Goal: Task Accomplishment & Management: Use online tool/utility

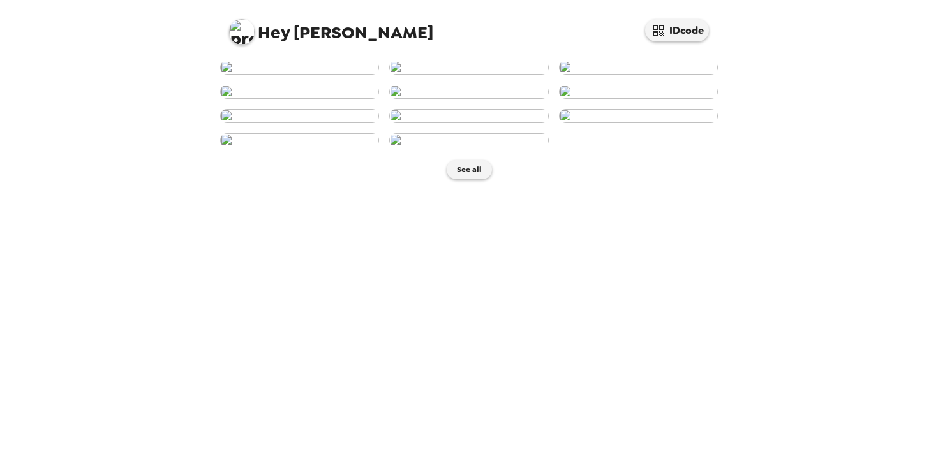
scroll to position [206, 0]
click at [502, 99] on img at bounding box center [468, 92] width 159 height 14
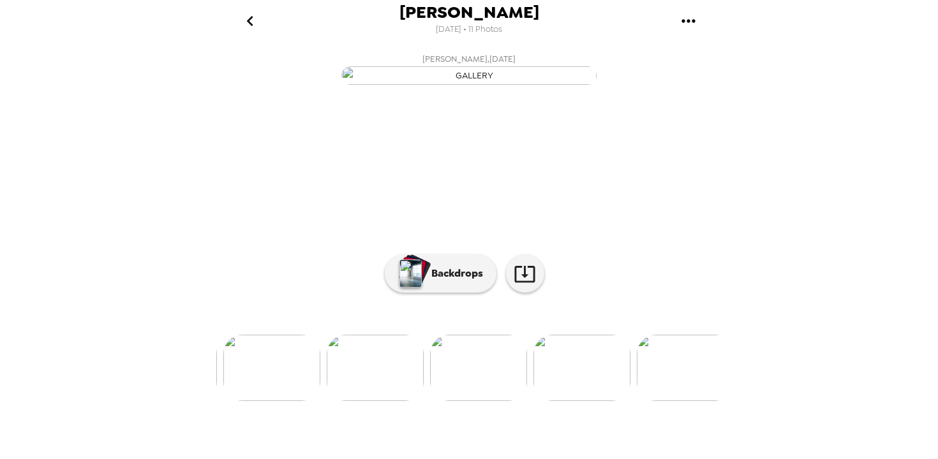
scroll to position [0, 412]
click at [253, 23] on icon "go back" at bounding box center [250, 21] width 20 height 20
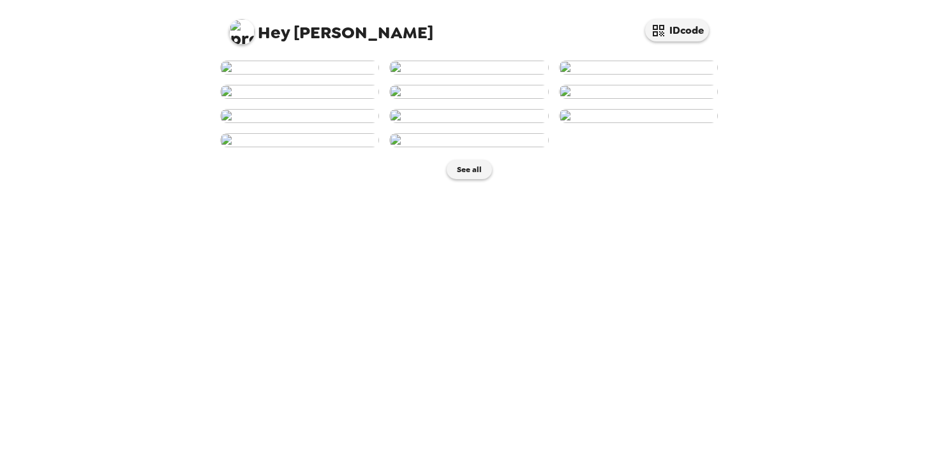
click at [491, 75] on img at bounding box center [468, 68] width 159 height 14
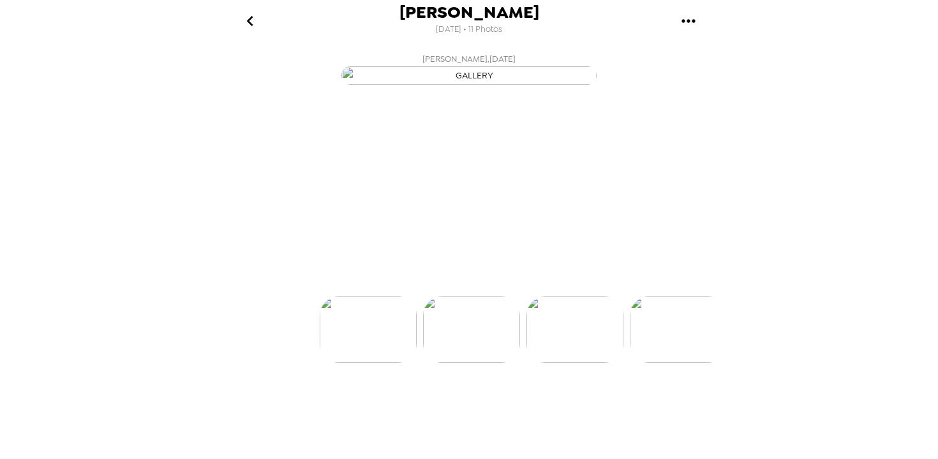
scroll to position [0, 103]
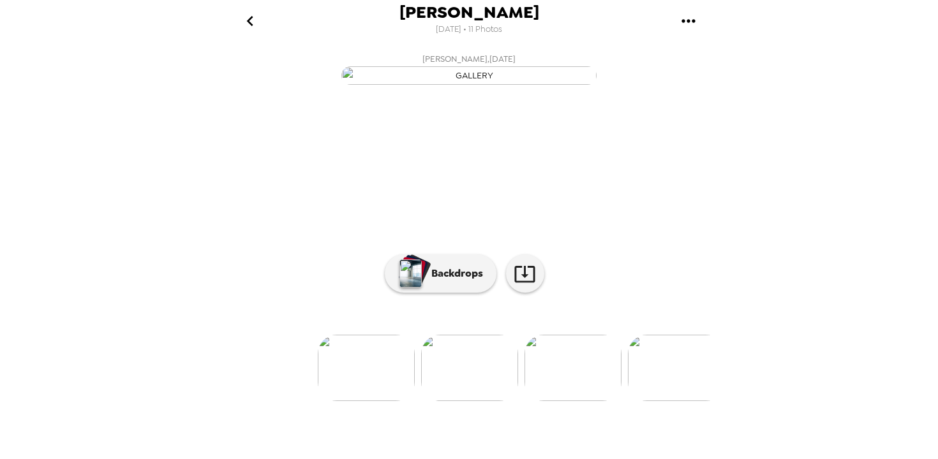
click at [248, 20] on icon "go back" at bounding box center [249, 21] width 6 height 10
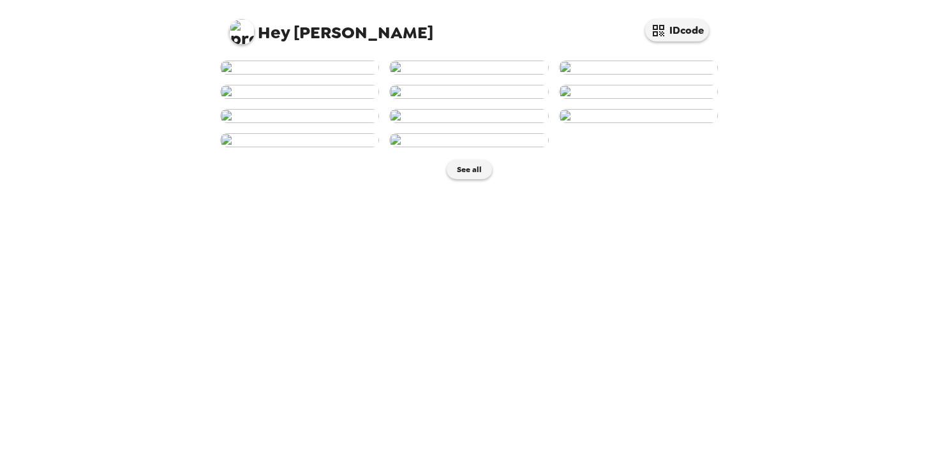
scroll to position [116, 0]
click at [479, 99] on img at bounding box center [468, 92] width 159 height 14
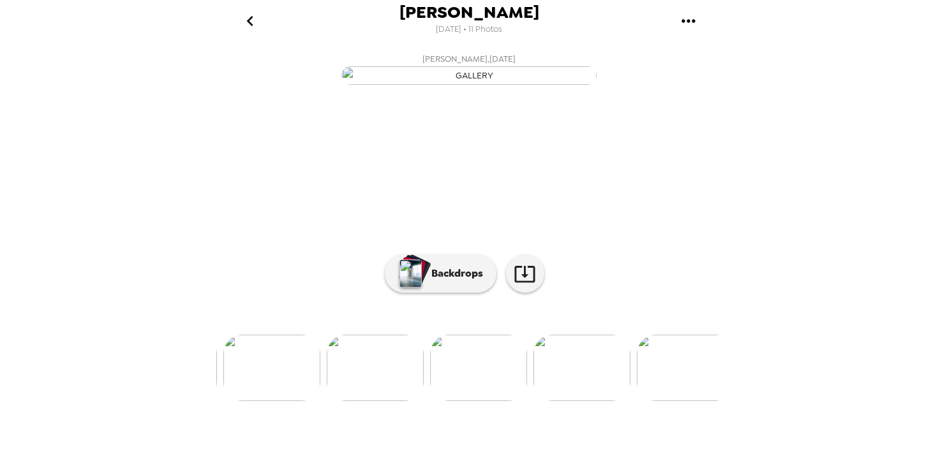
scroll to position [0, 412]
click at [250, 20] on icon "go back" at bounding box center [250, 21] width 20 height 20
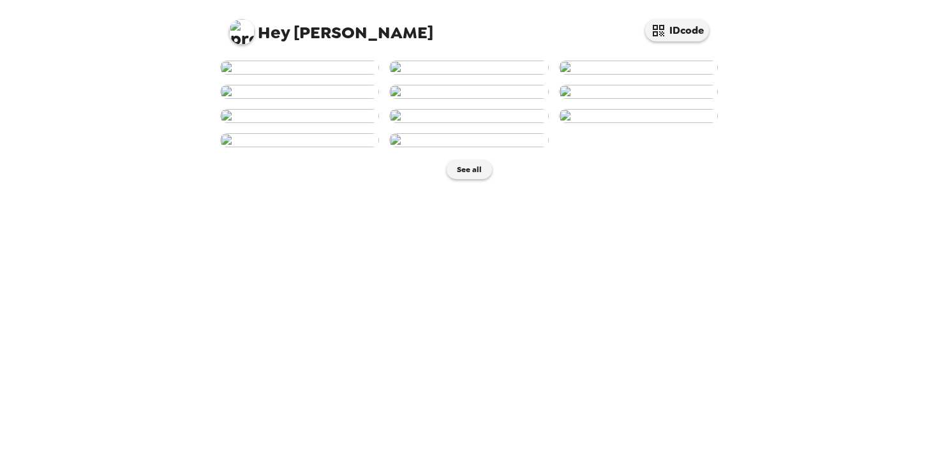
click at [496, 75] on img at bounding box center [468, 68] width 159 height 14
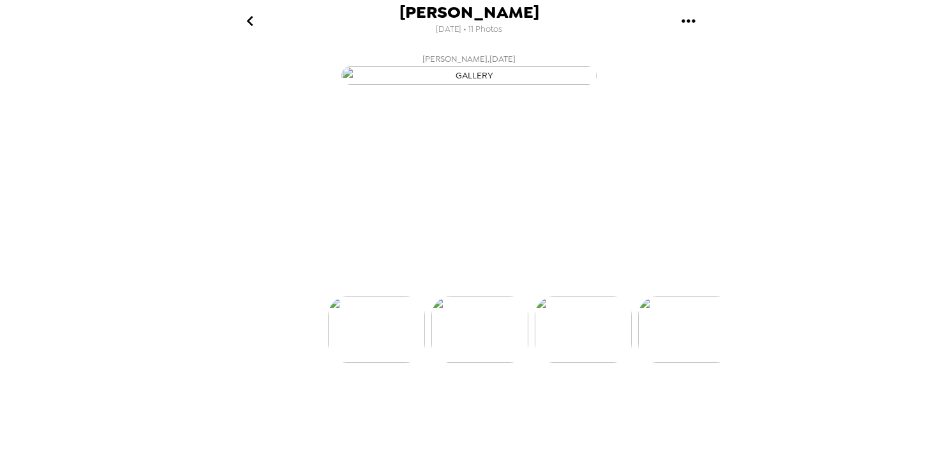
scroll to position [0, 103]
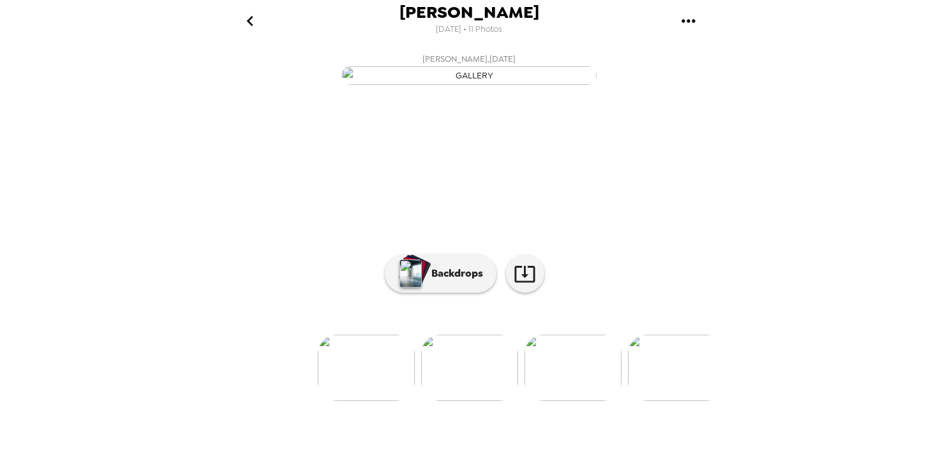
click at [251, 22] on icon "go back" at bounding box center [250, 21] width 20 height 20
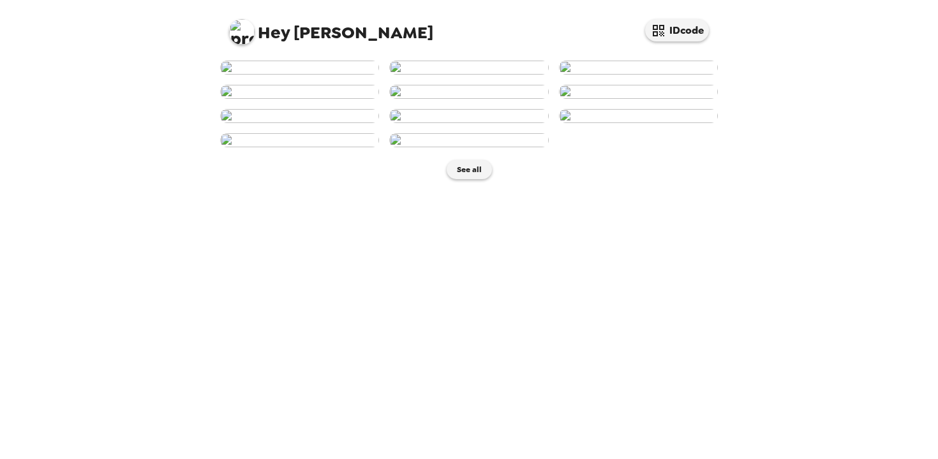
click at [647, 75] on img at bounding box center [638, 68] width 159 height 14
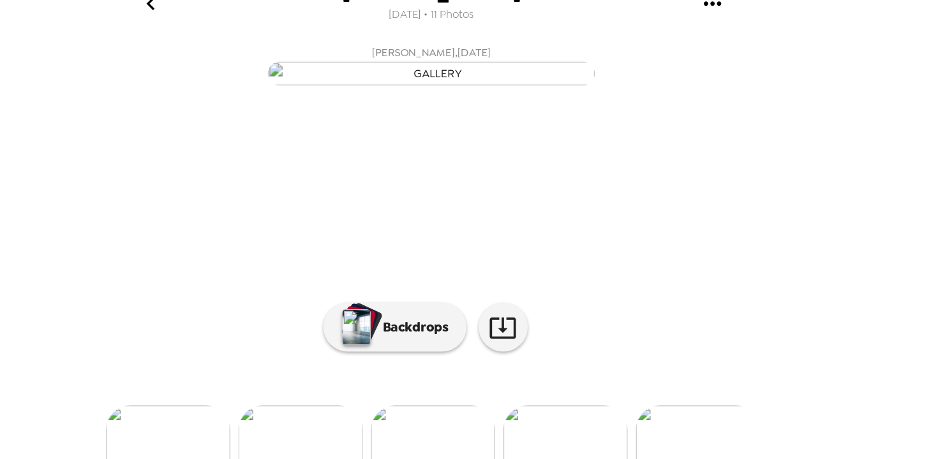
click at [253, 24] on icon "go back" at bounding box center [250, 21] width 20 height 20
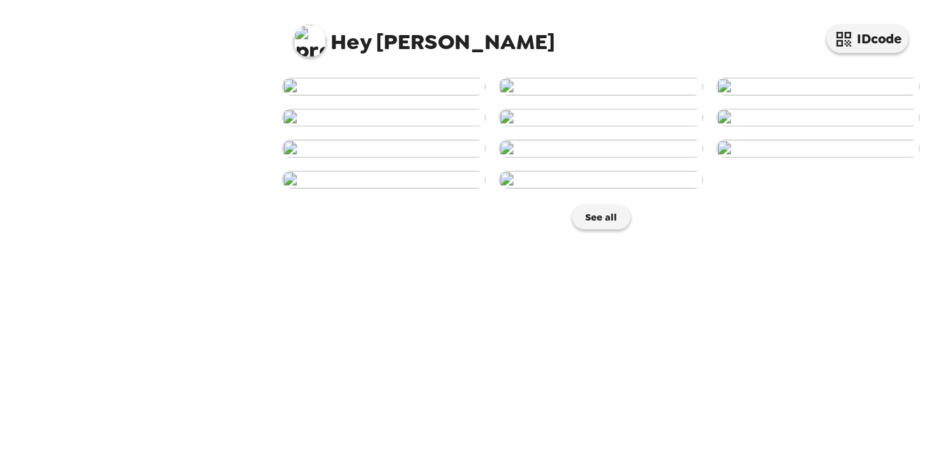
click at [475, 75] on img at bounding box center [468, 68] width 159 height 14
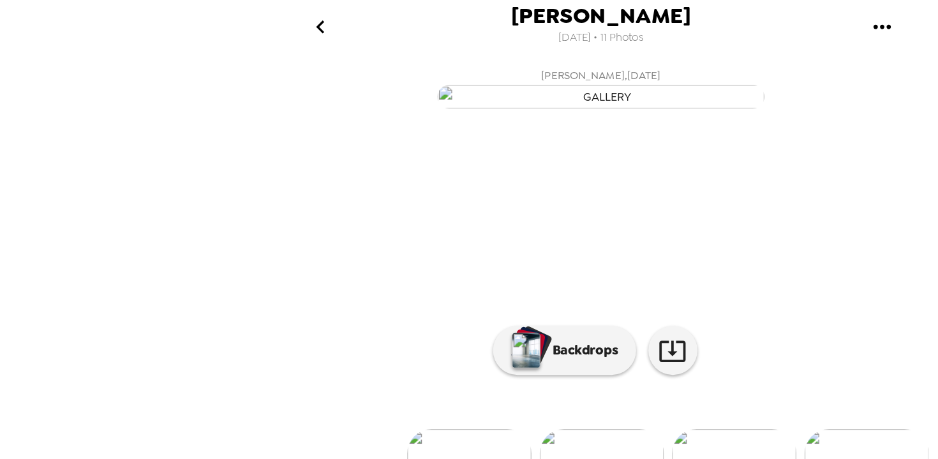
scroll to position [83, 0]
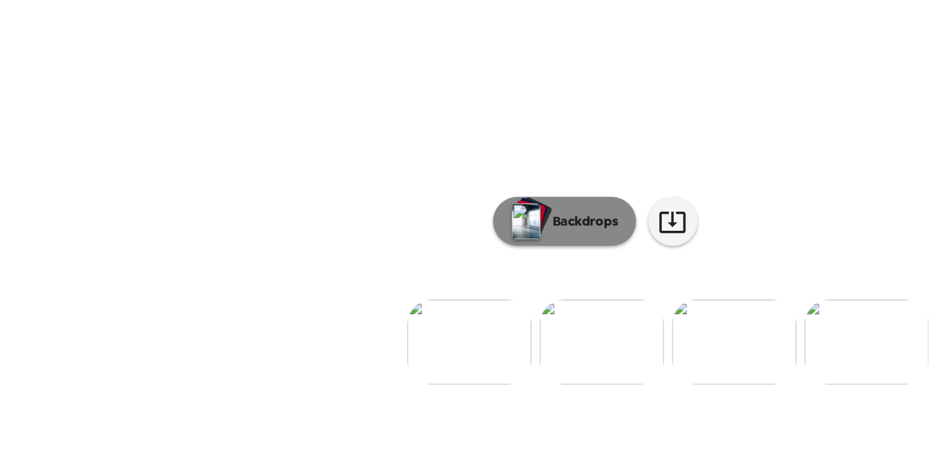
click at [446, 293] on button "Backdrops" at bounding box center [441, 274] width 112 height 38
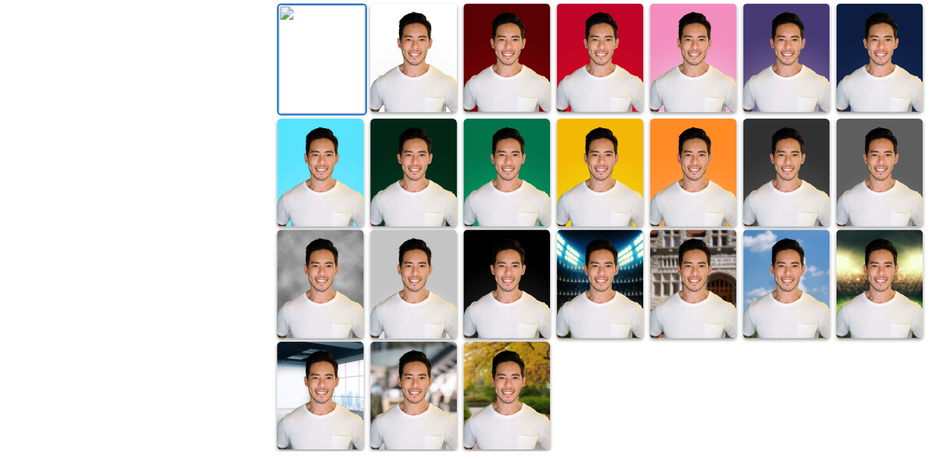
scroll to position [180, 0]
click at [394, 188] on img at bounding box center [396, 145] width 68 height 85
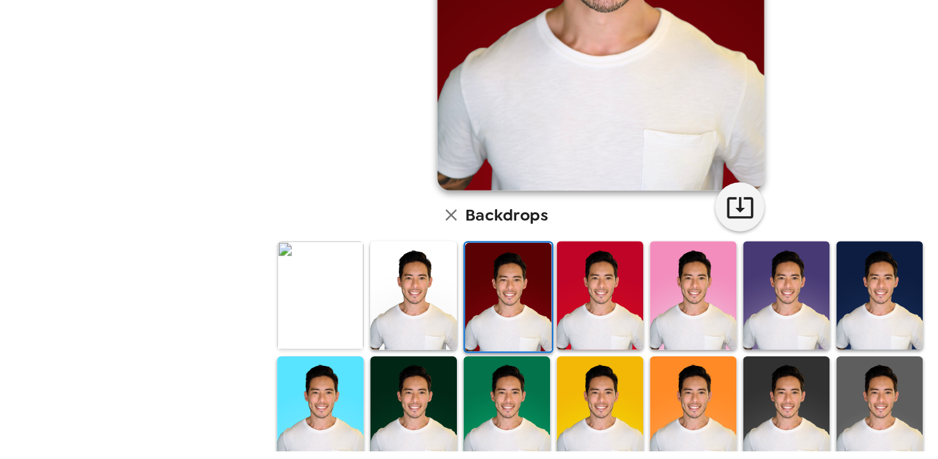
scroll to position [135, 0]
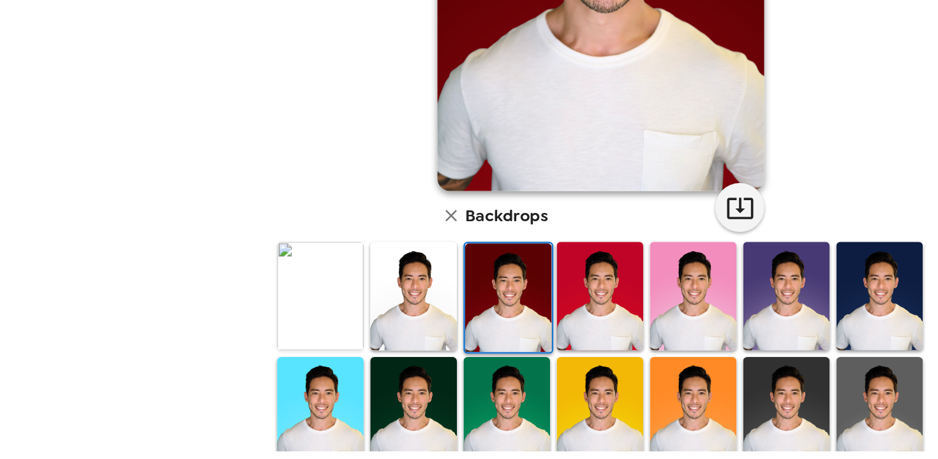
click at [627, 341] on img at bounding box center [614, 332] width 68 height 85
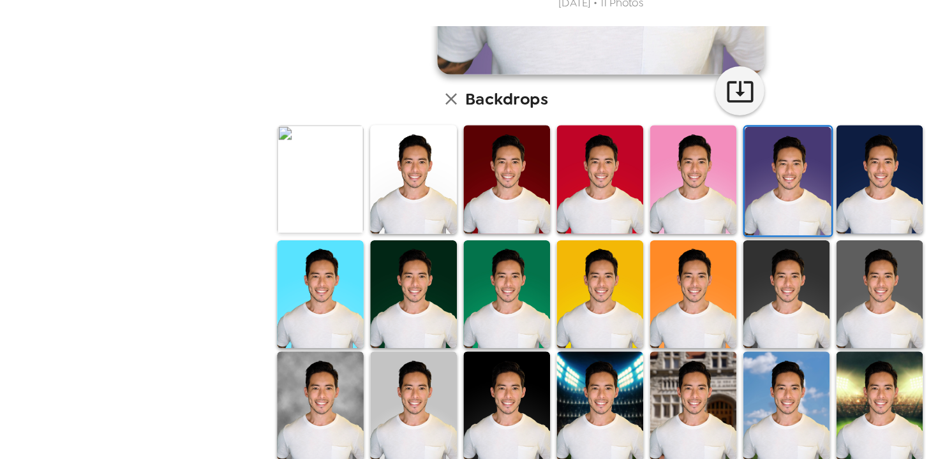
scroll to position [322, 0]
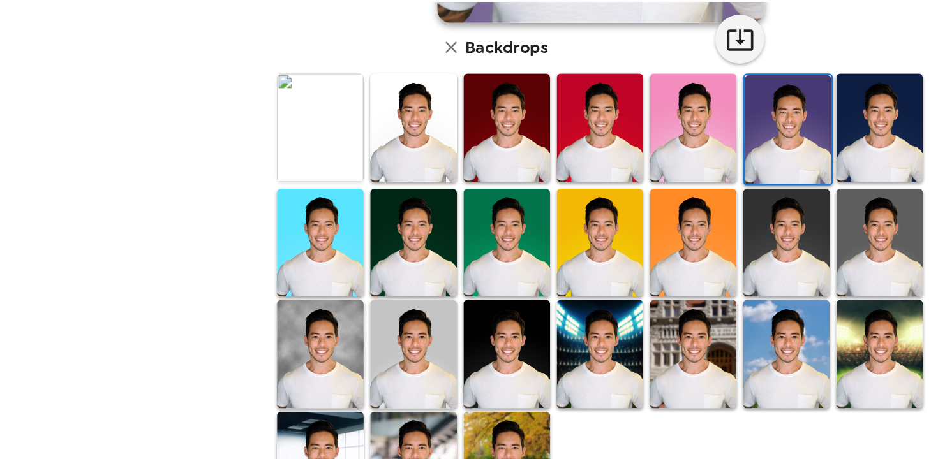
click at [630, 233] on img at bounding box center [614, 235] width 68 height 85
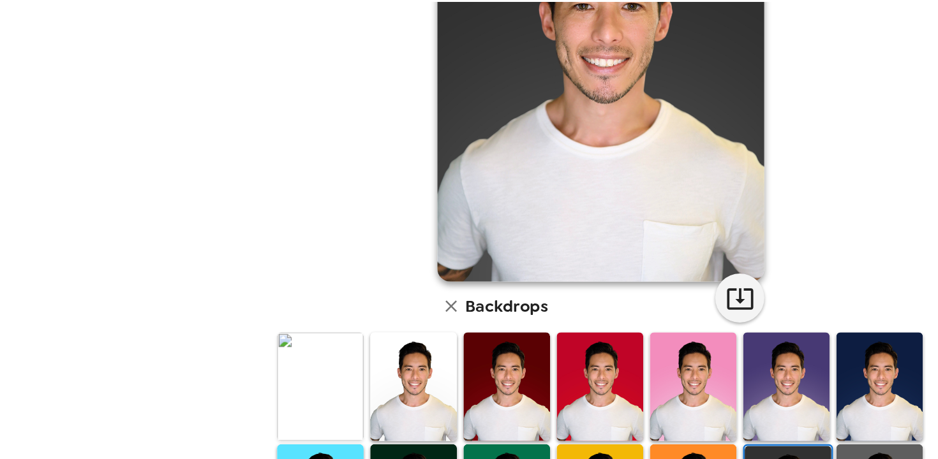
scroll to position [183, 0]
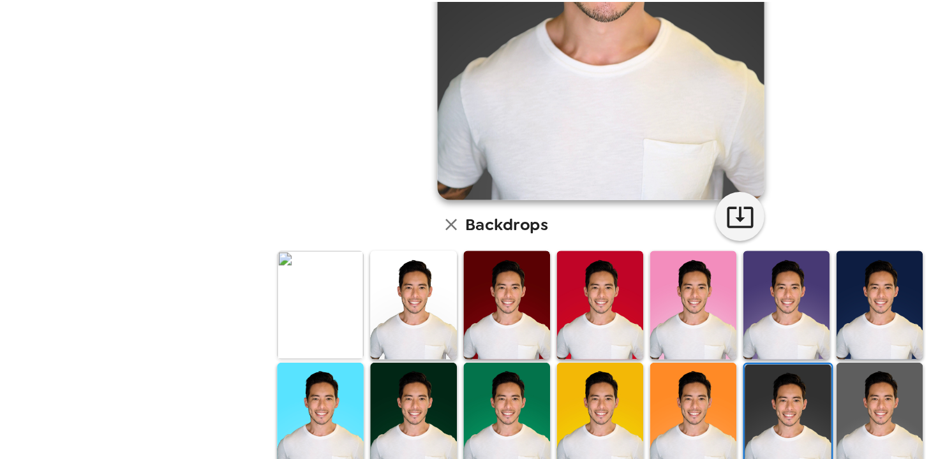
click at [401, 366] on img at bounding box center [396, 371] width 68 height 85
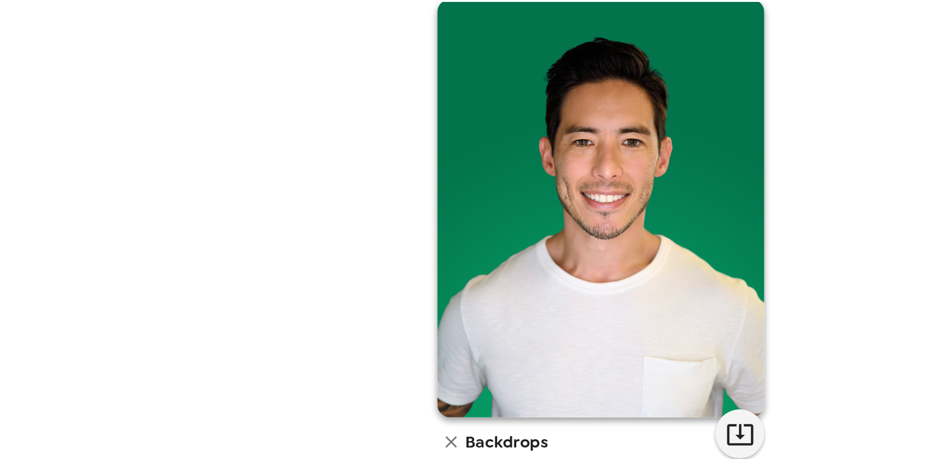
scroll to position [0, 0]
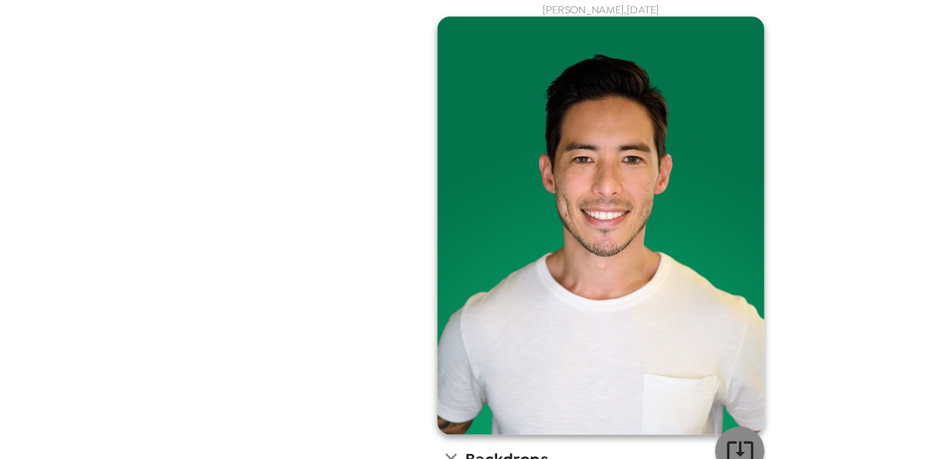
click at [576, 394] on icon "button" at bounding box center [578, 398] width 22 height 22
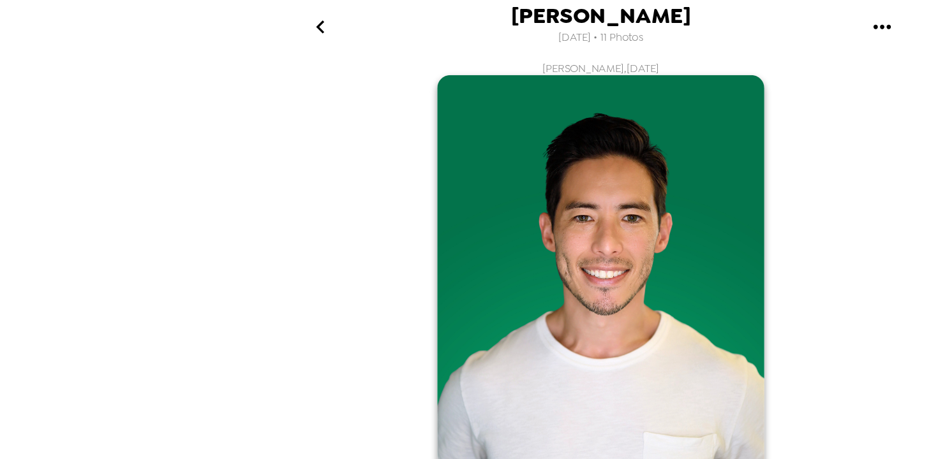
click at [250, 19] on icon "go back" at bounding box center [250, 21] width 20 height 20
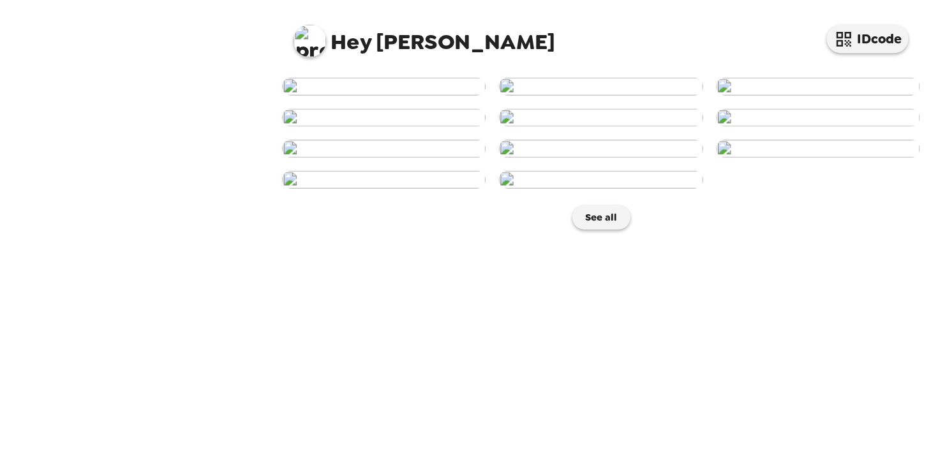
click at [671, 75] on img at bounding box center [638, 68] width 159 height 14
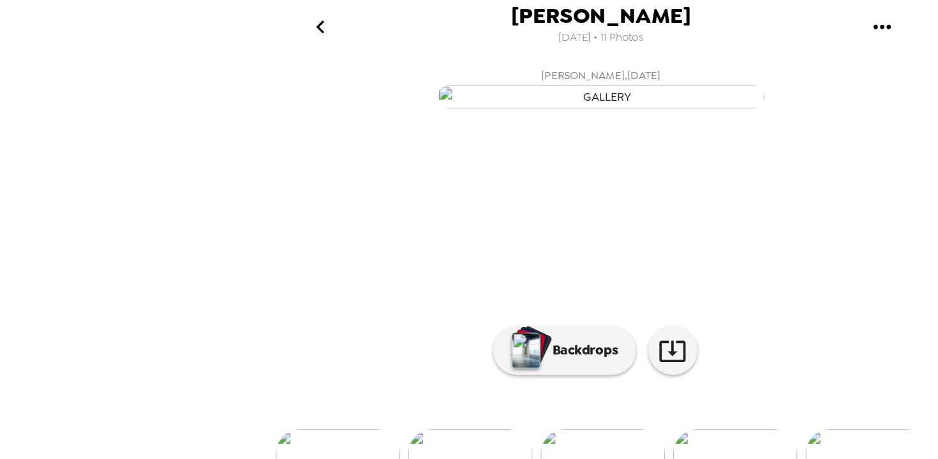
scroll to position [83, 0]
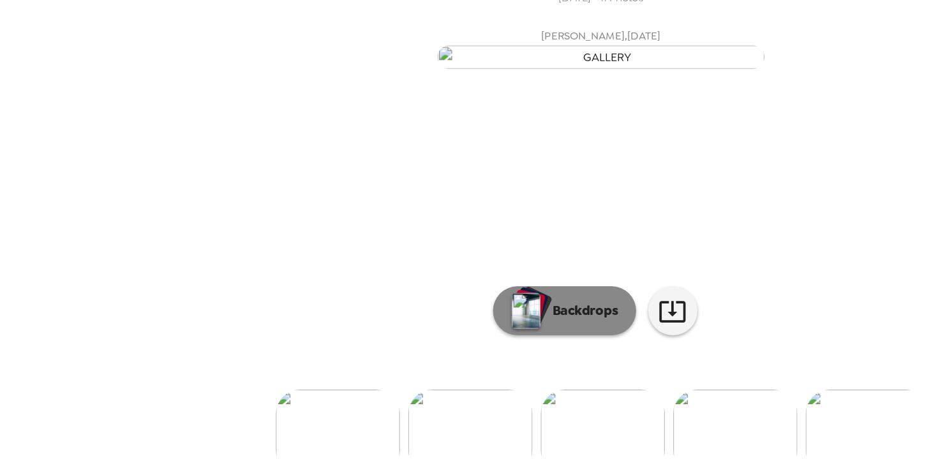
click at [427, 281] on p "Backdrops" at bounding box center [454, 273] width 58 height 15
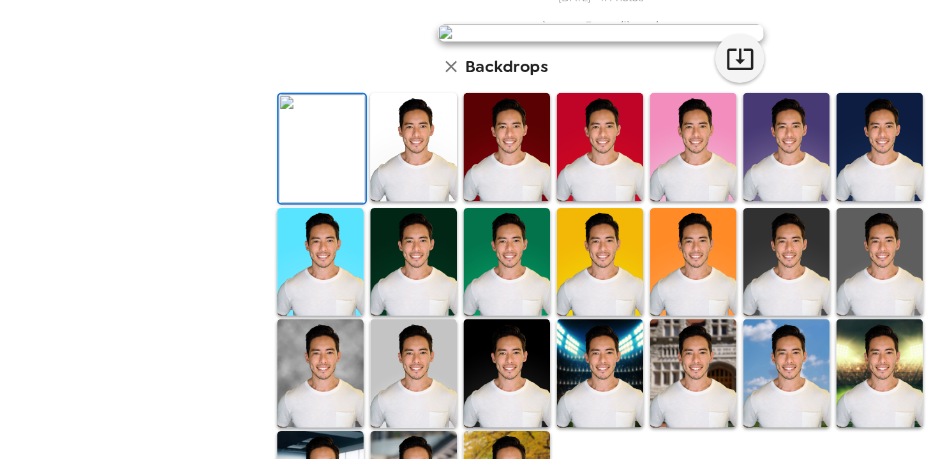
scroll to position [320, 0]
click at [683, 246] on img at bounding box center [687, 235] width 68 height 85
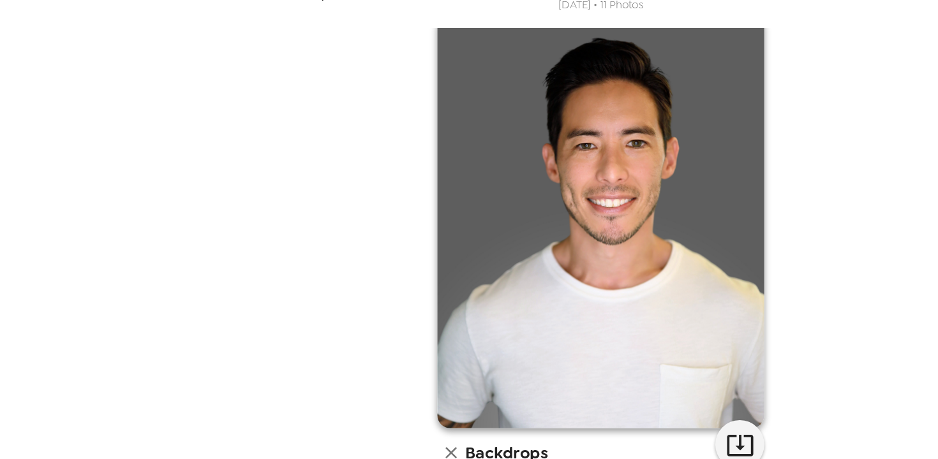
scroll to position [11, 0]
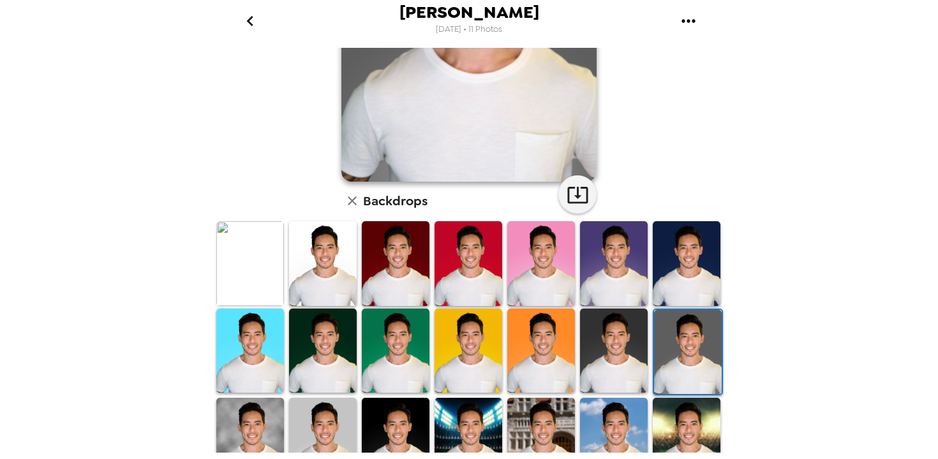
click at [623, 286] on img at bounding box center [614, 263] width 68 height 84
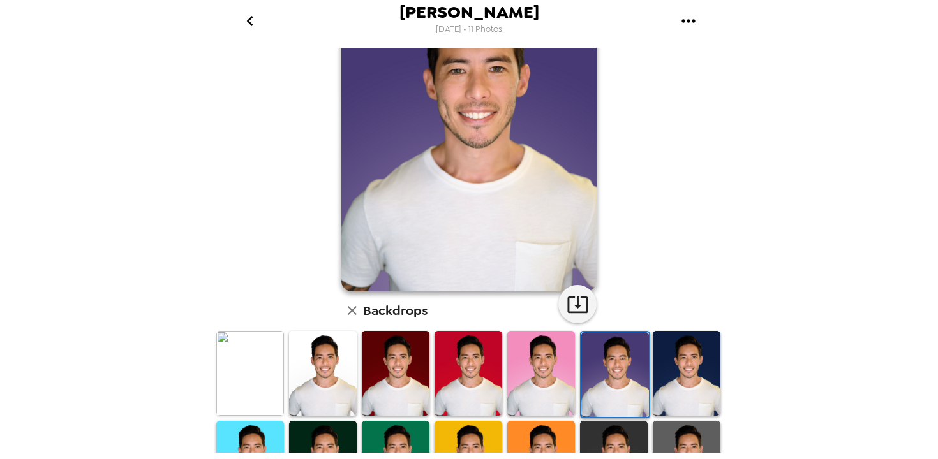
scroll to position [107, 0]
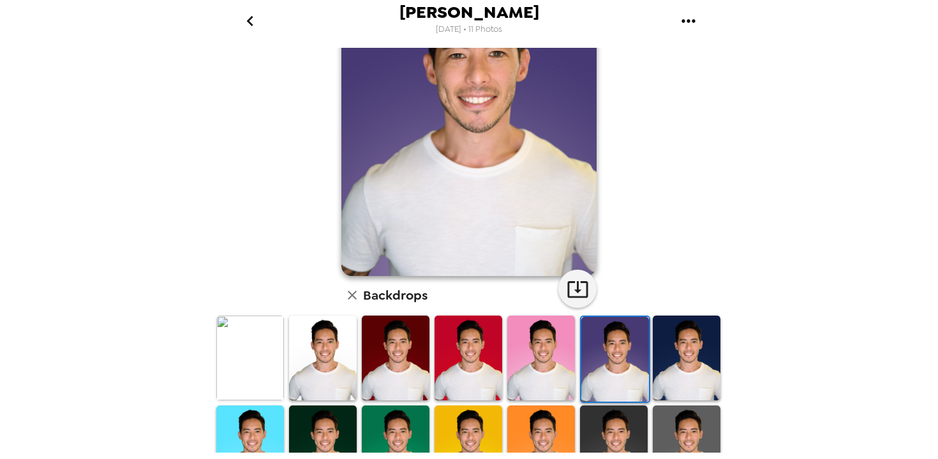
click at [456, 351] on img at bounding box center [469, 358] width 68 height 84
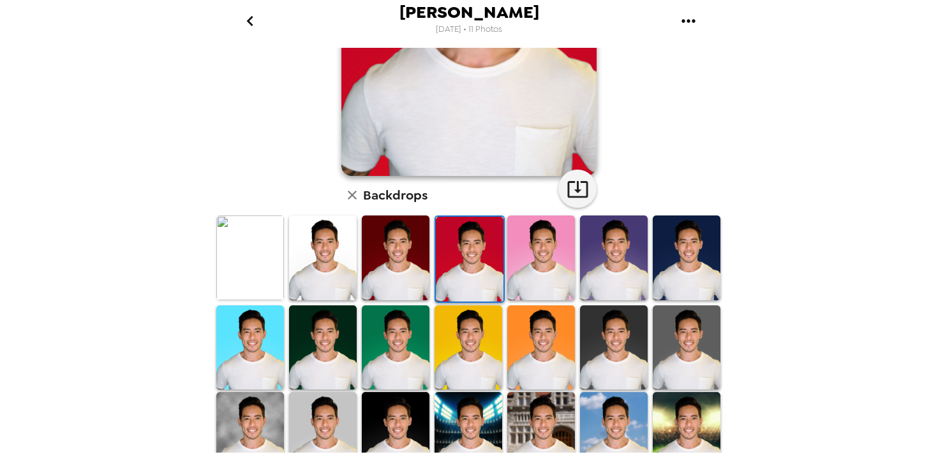
scroll to position [208, 0]
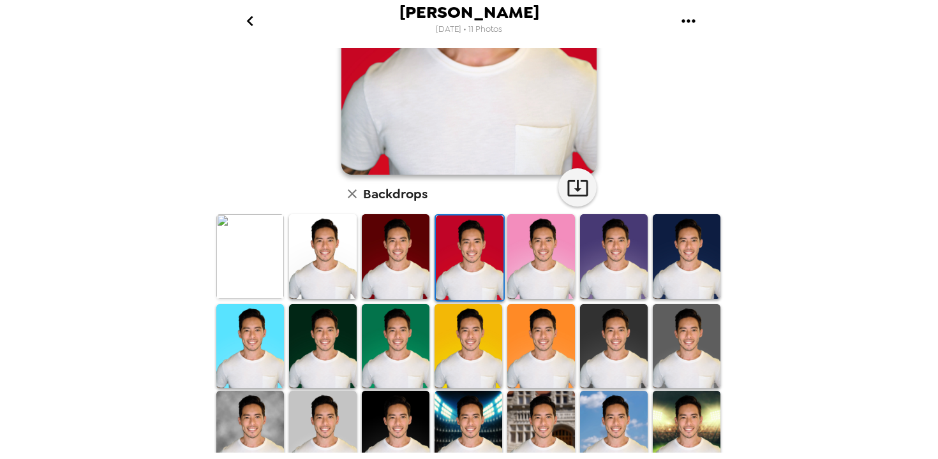
click at [537, 369] on img at bounding box center [541, 346] width 68 height 84
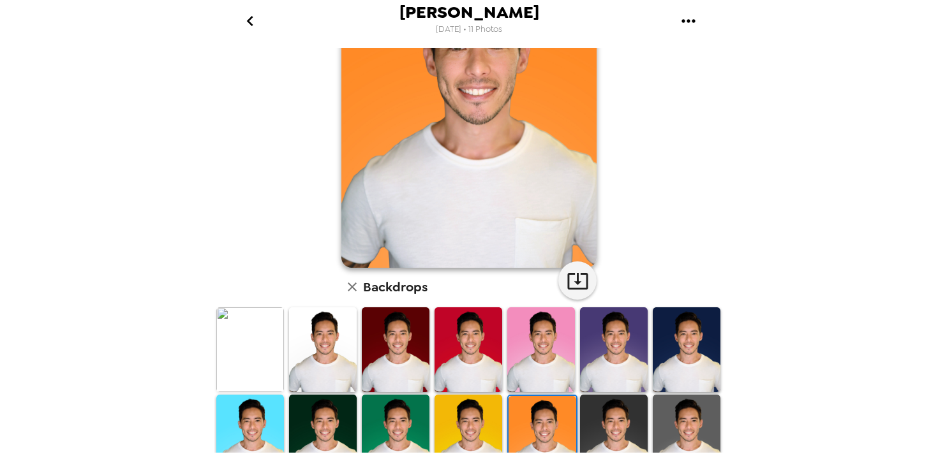
scroll to position [117, 0]
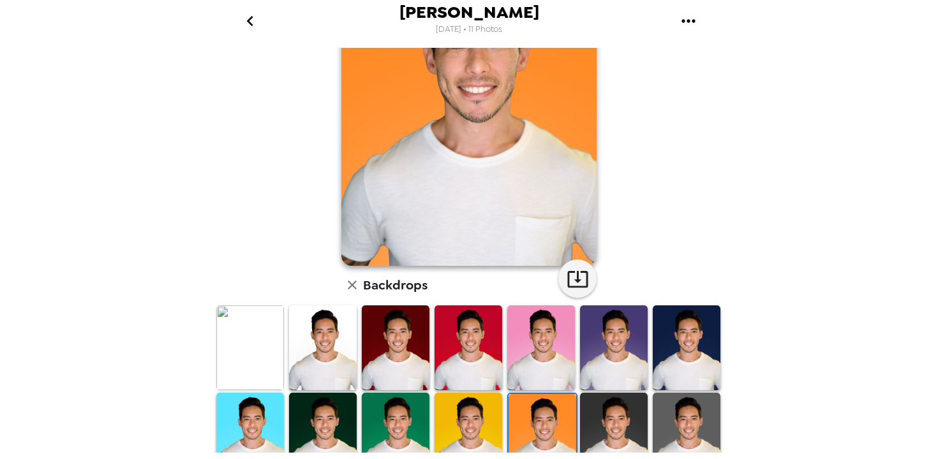
click at [326, 424] on img at bounding box center [323, 435] width 68 height 84
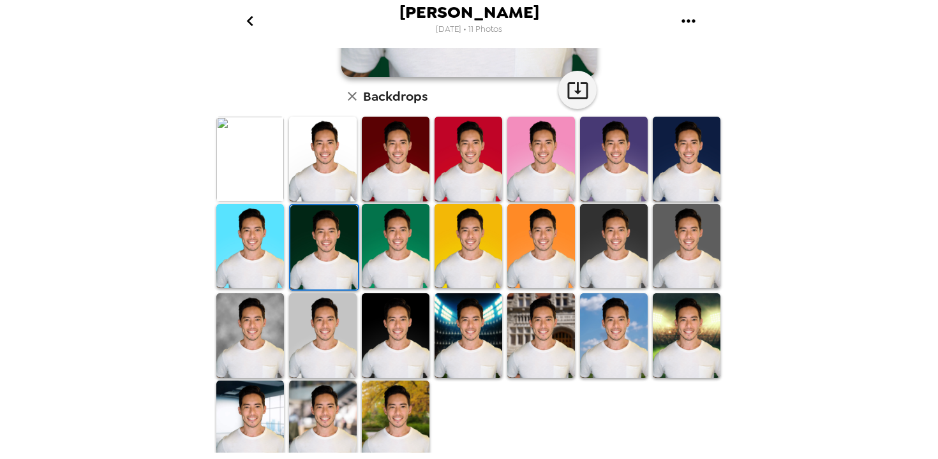
scroll to position [318, 0]
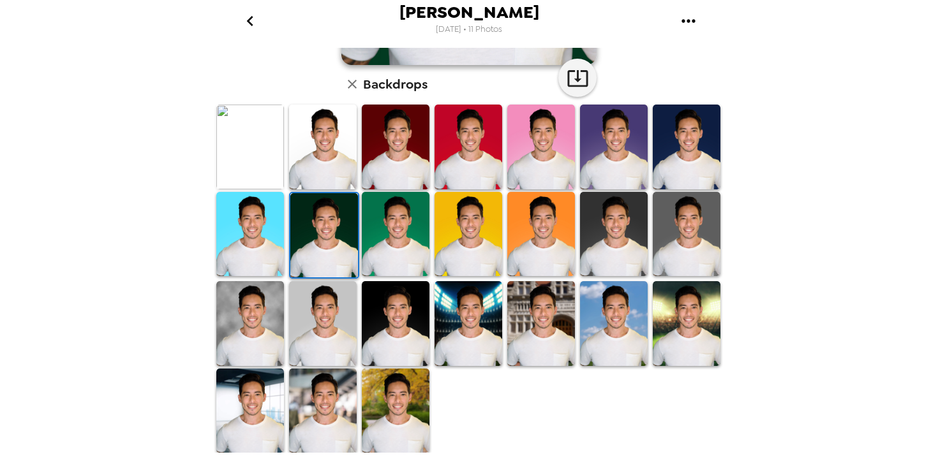
click at [323, 329] on img at bounding box center [323, 323] width 68 height 84
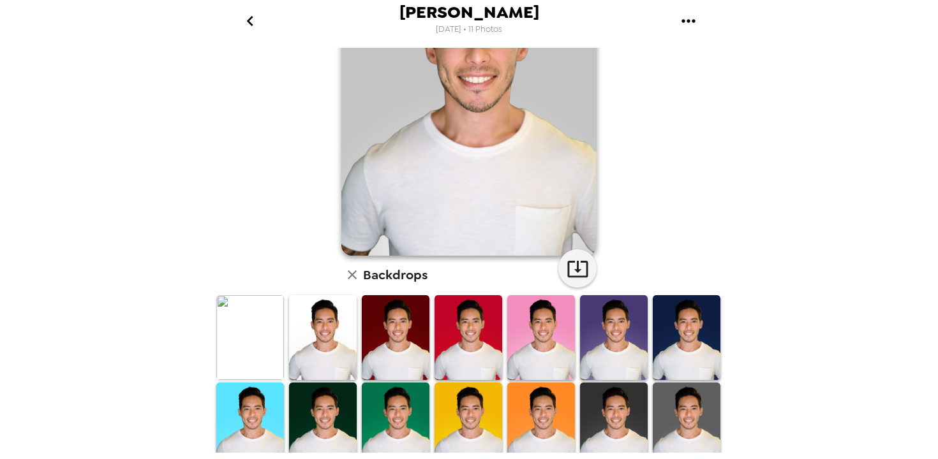
scroll to position [128, 0]
click at [629, 415] on img at bounding box center [614, 424] width 68 height 84
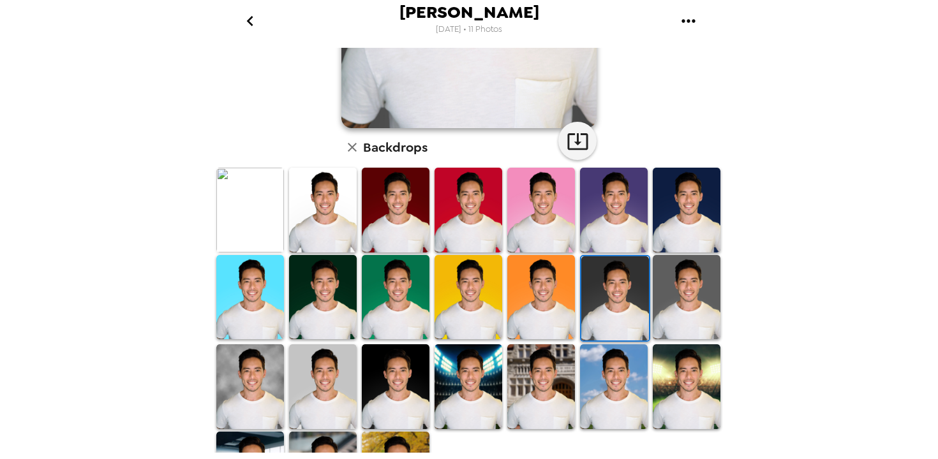
scroll to position [320, 0]
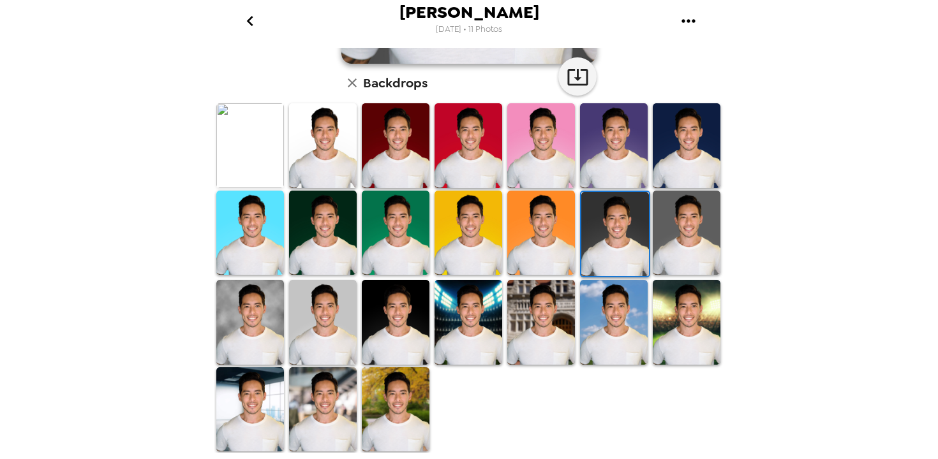
click at [255, 308] on img at bounding box center [250, 322] width 68 height 84
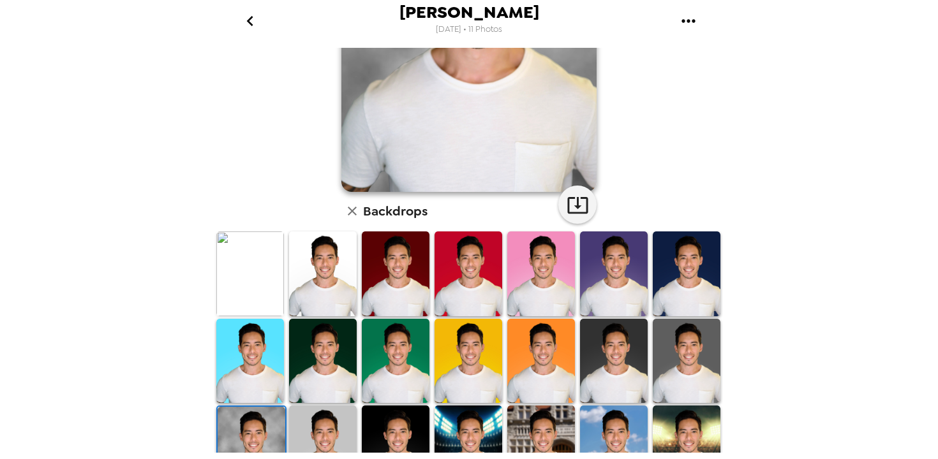
scroll to position [316, 0]
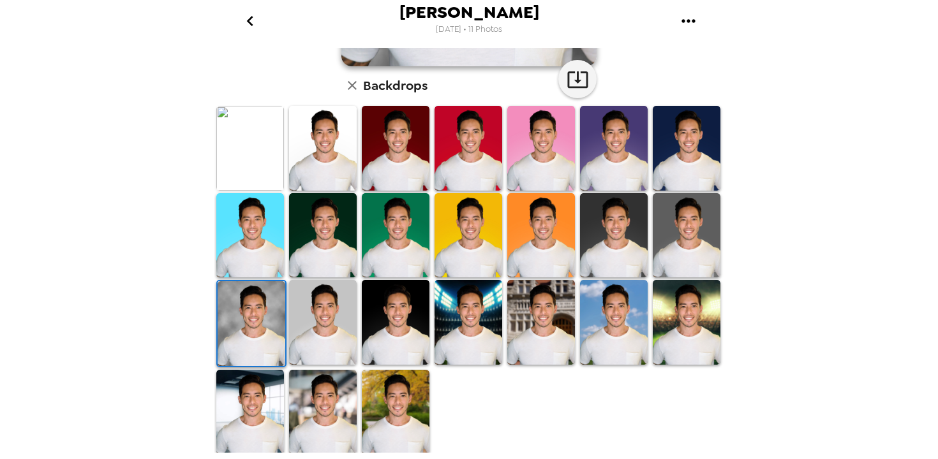
click at [611, 228] on img at bounding box center [614, 235] width 68 height 84
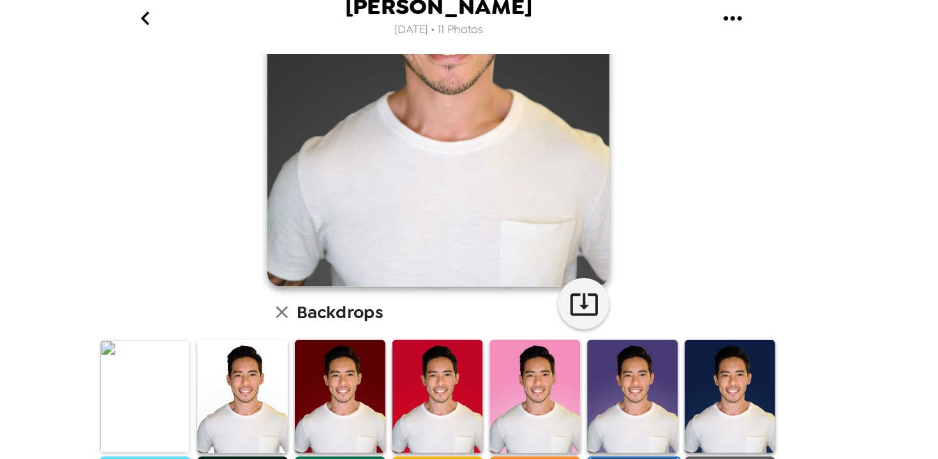
scroll to position [168, 0]
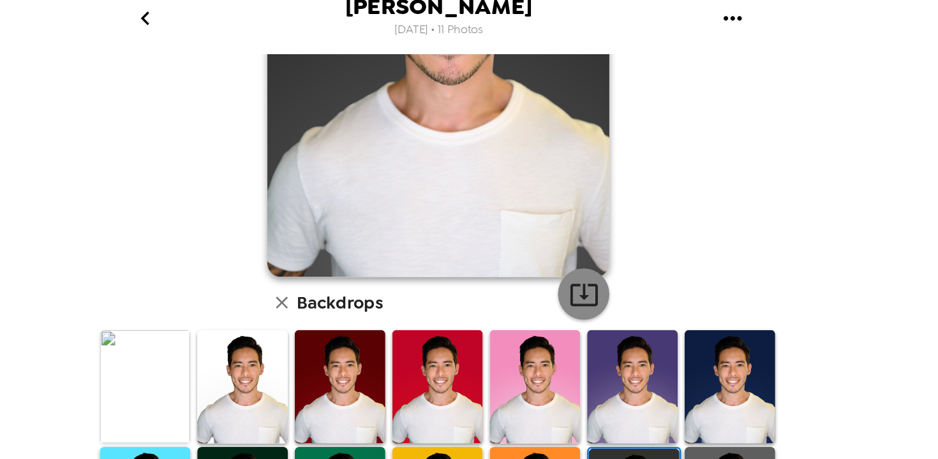
click at [580, 225] on icon "button" at bounding box center [578, 227] width 22 height 22
click at [609, 285] on img at bounding box center [614, 296] width 68 height 84
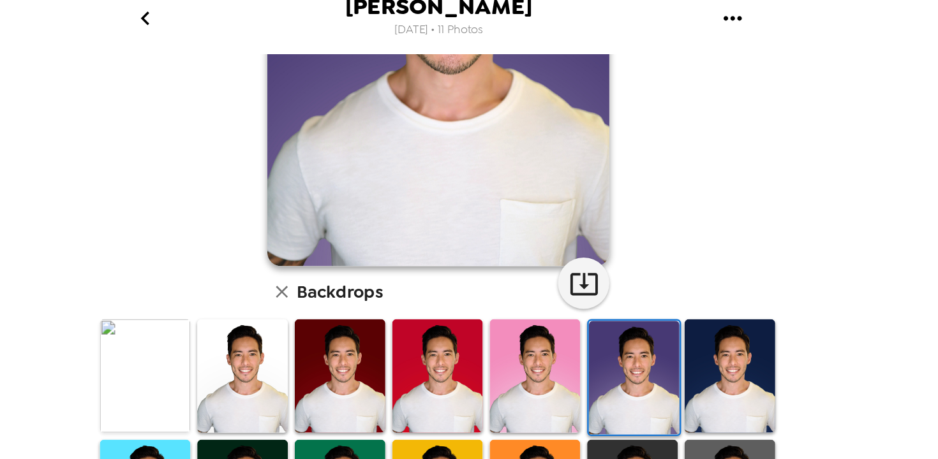
scroll to position [224, 0]
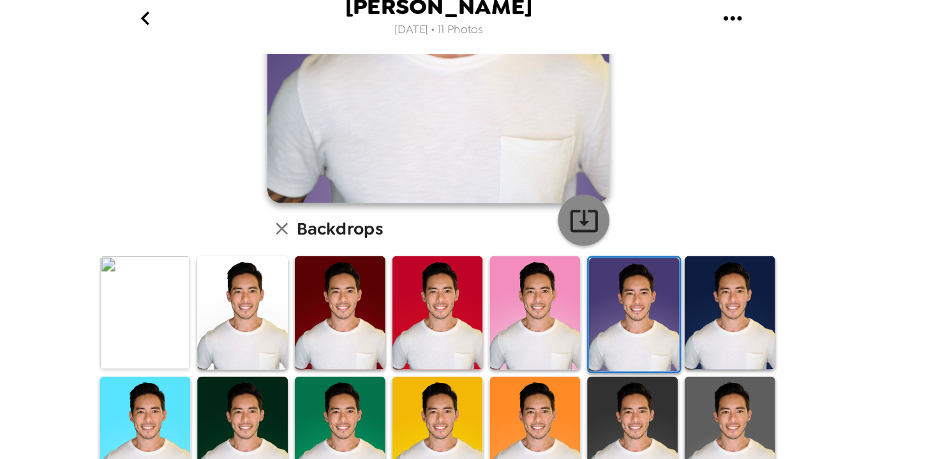
click at [579, 167] on icon "button" at bounding box center [578, 172] width 22 height 22
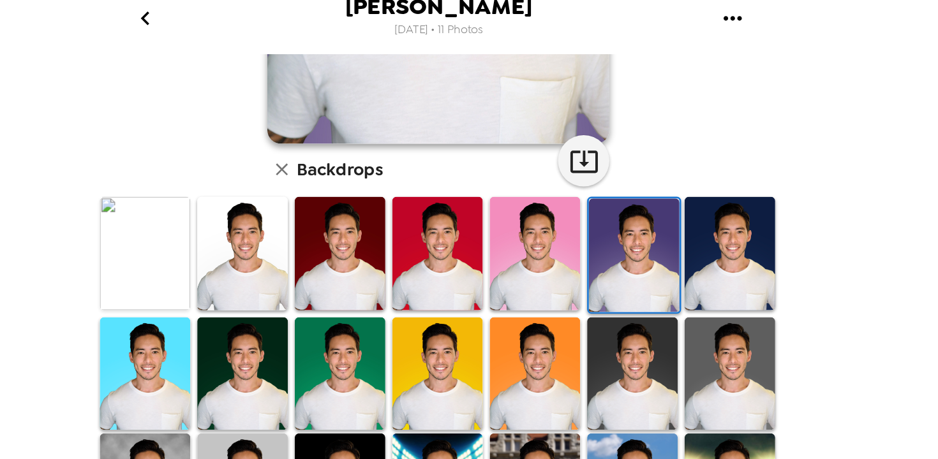
scroll to position [280, 0]
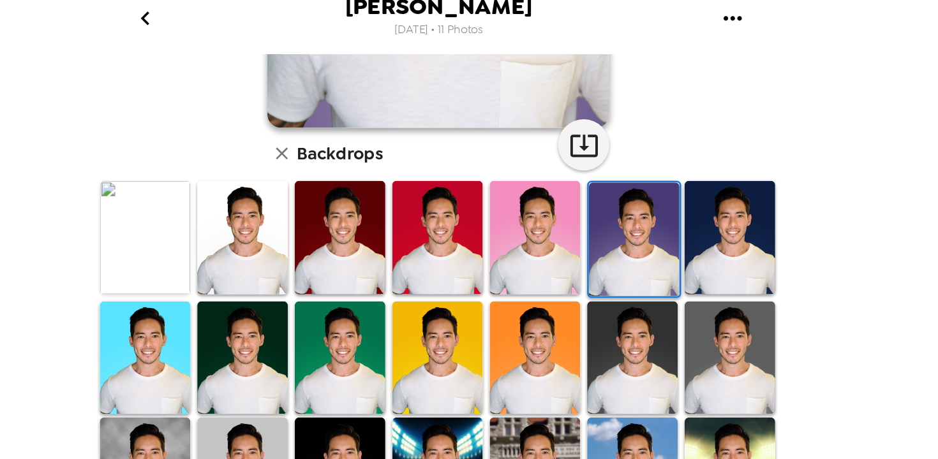
click at [396, 276] on img at bounding box center [396, 274] width 68 height 84
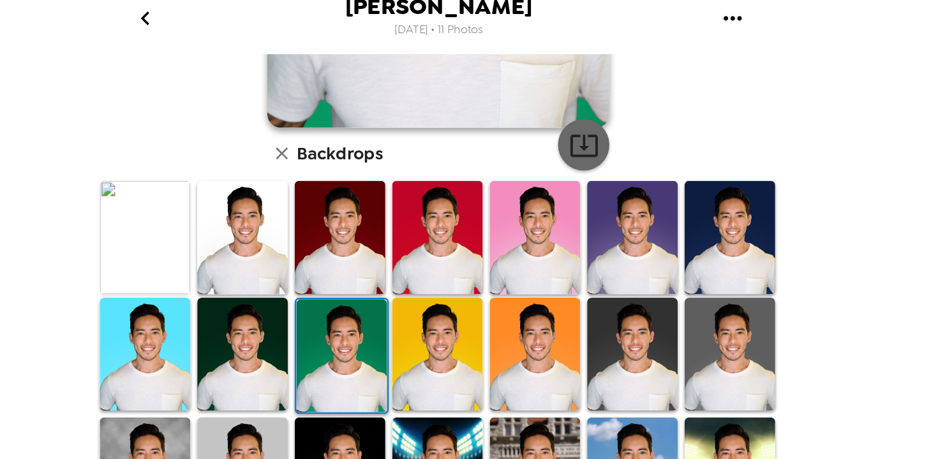
click at [574, 121] on icon "button" at bounding box center [578, 116] width 22 height 22
click at [627, 261] on img at bounding box center [614, 272] width 68 height 84
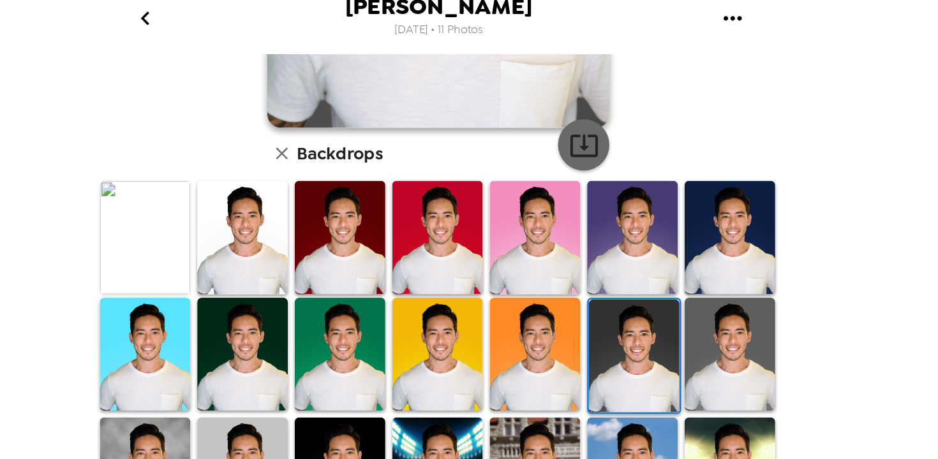
click at [579, 112] on icon "button" at bounding box center [578, 116] width 22 height 22
click at [529, 269] on img at bounding box center [541, 272] width 68 height 84
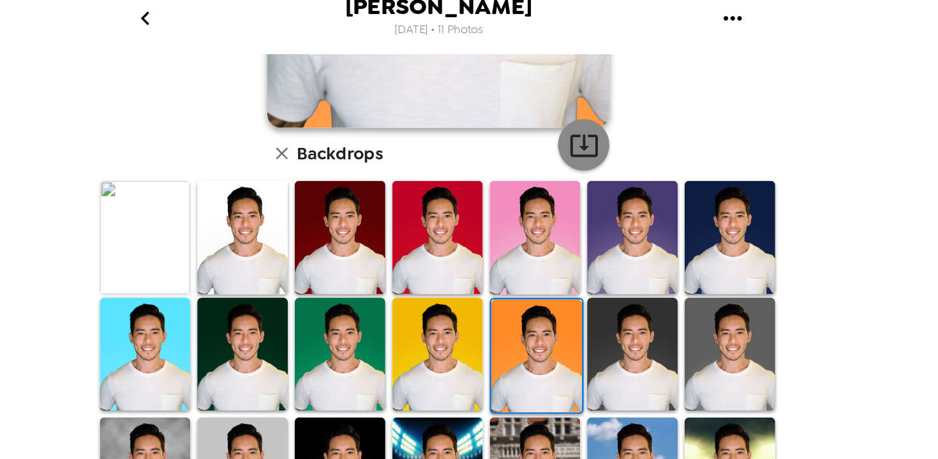
click at [576, 118] on icon "button" at bounding box center [577, 116] width 20 height 17
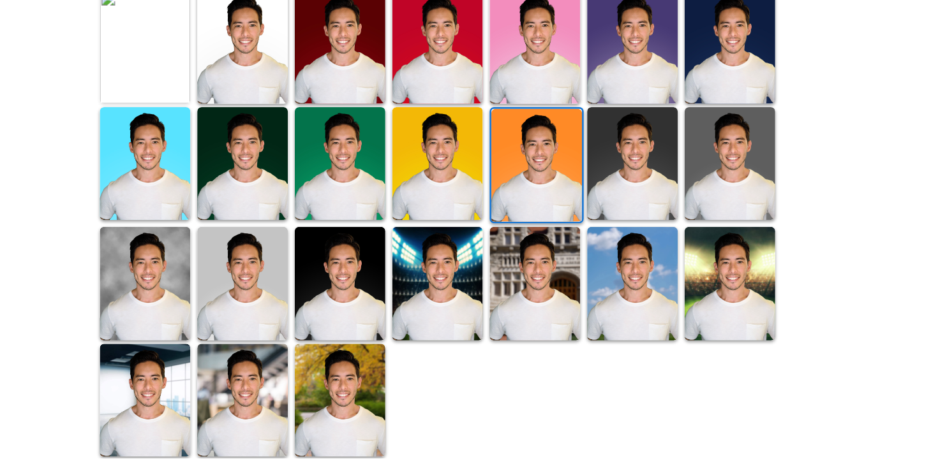
scroll to position [0, 0]
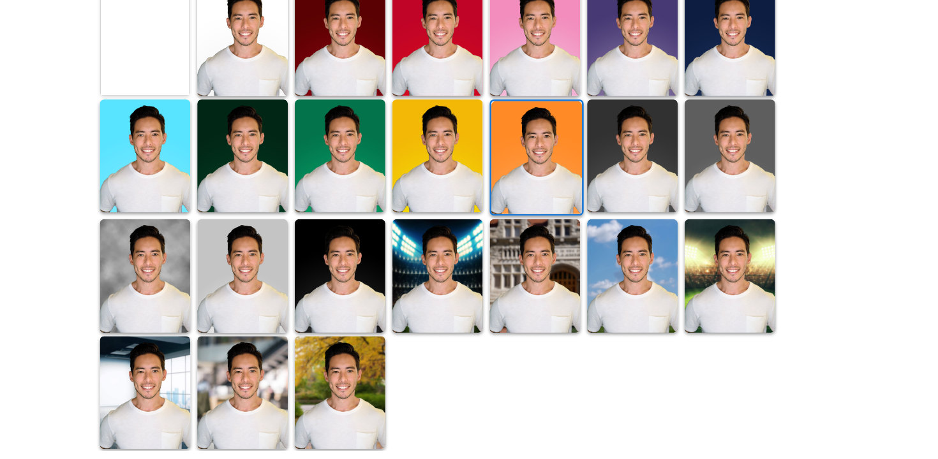
click at [344, 392] on img at bounding box center [323, 410] width 68 height 84
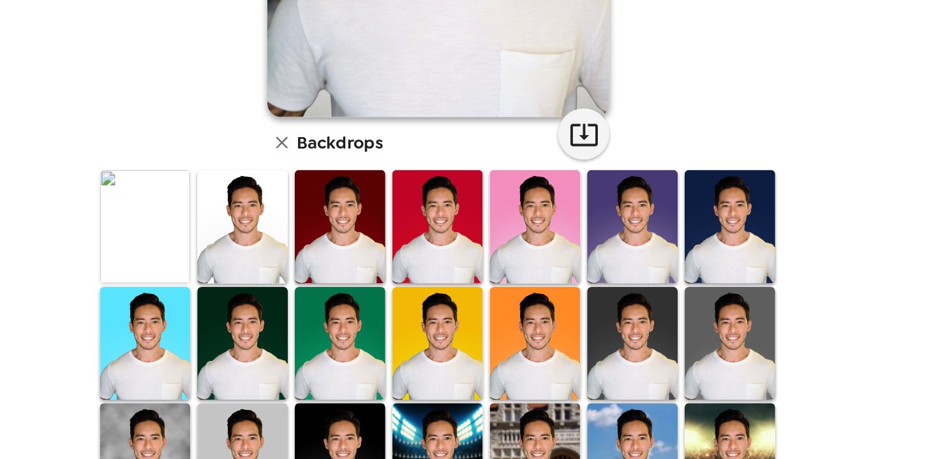
scroll to position [192, 0]
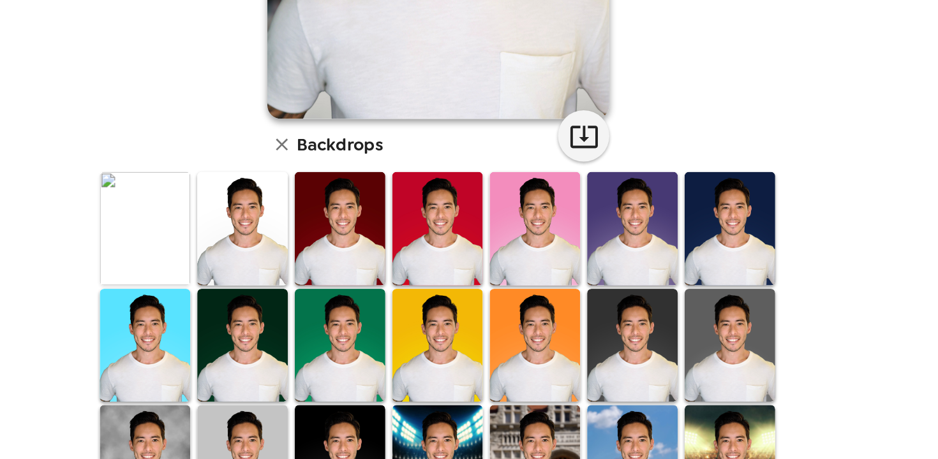
click at [384, 279] on img at bounding box center [396, 272] width 68 height 84
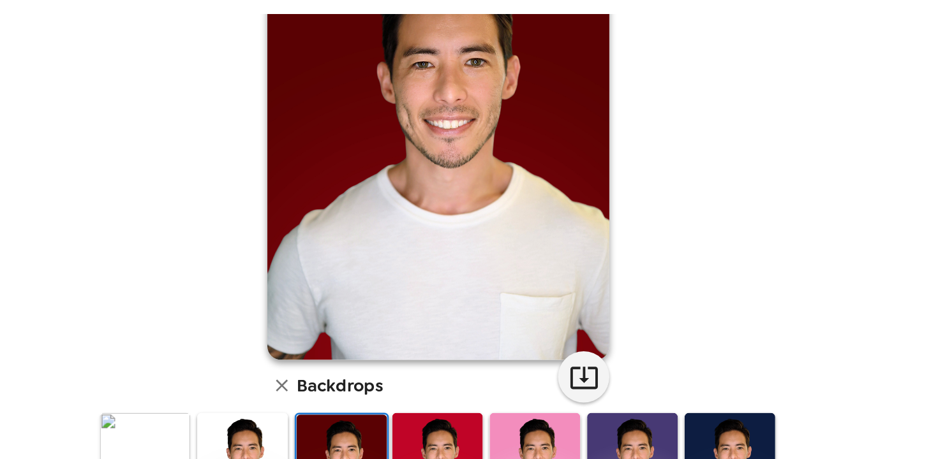
scroll to position [320, 0]
